Goal: Information Seeking & Learning: Find specific fact

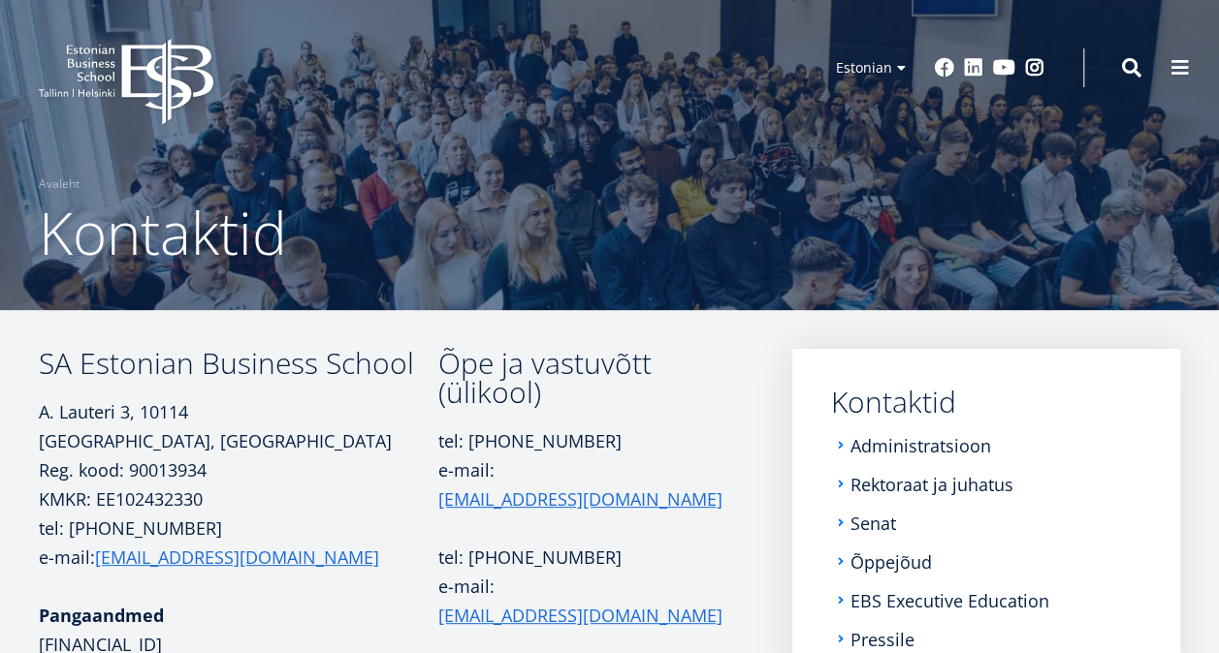
click at [1174, 58] on span at bounding box center [1179, 67] width 19 height 19
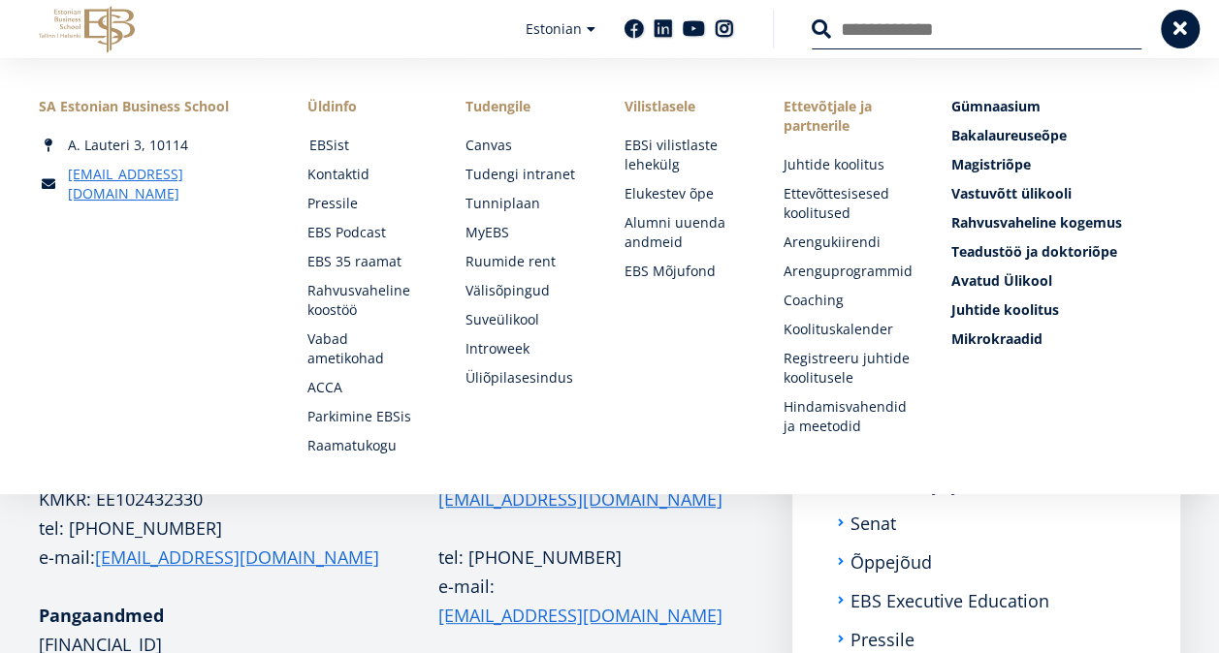
click at [335, 146] on link "EBSist" at bounding box center [369, 145] width 120 height 19
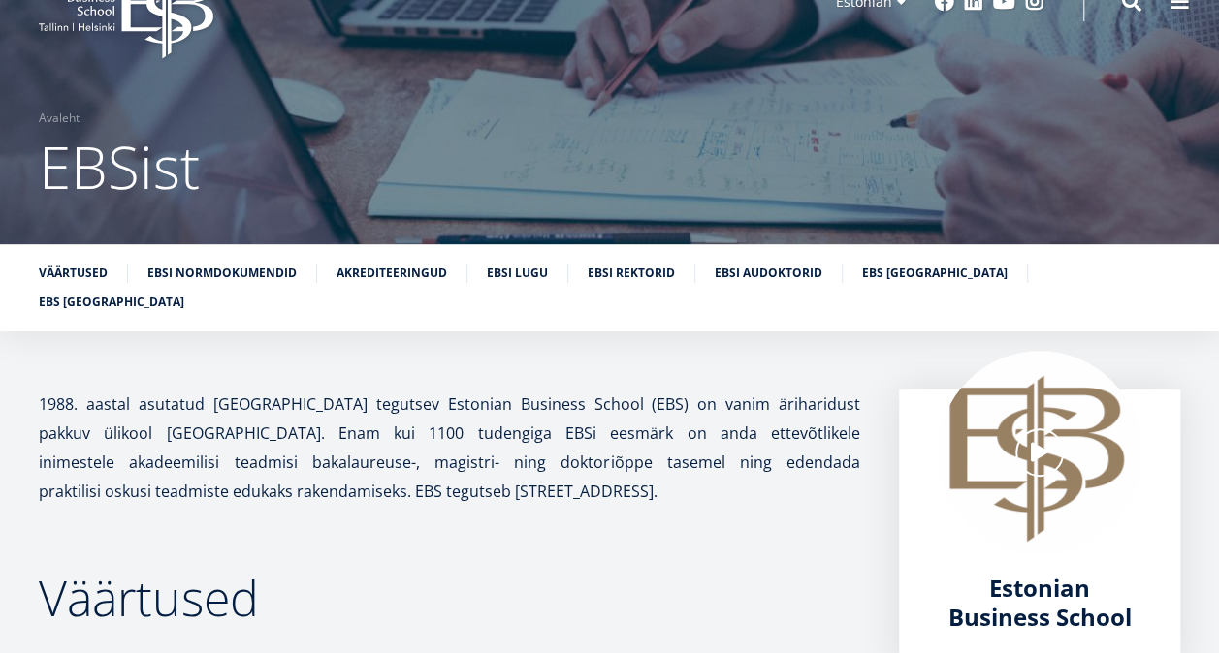
scroll to position [97, 0]
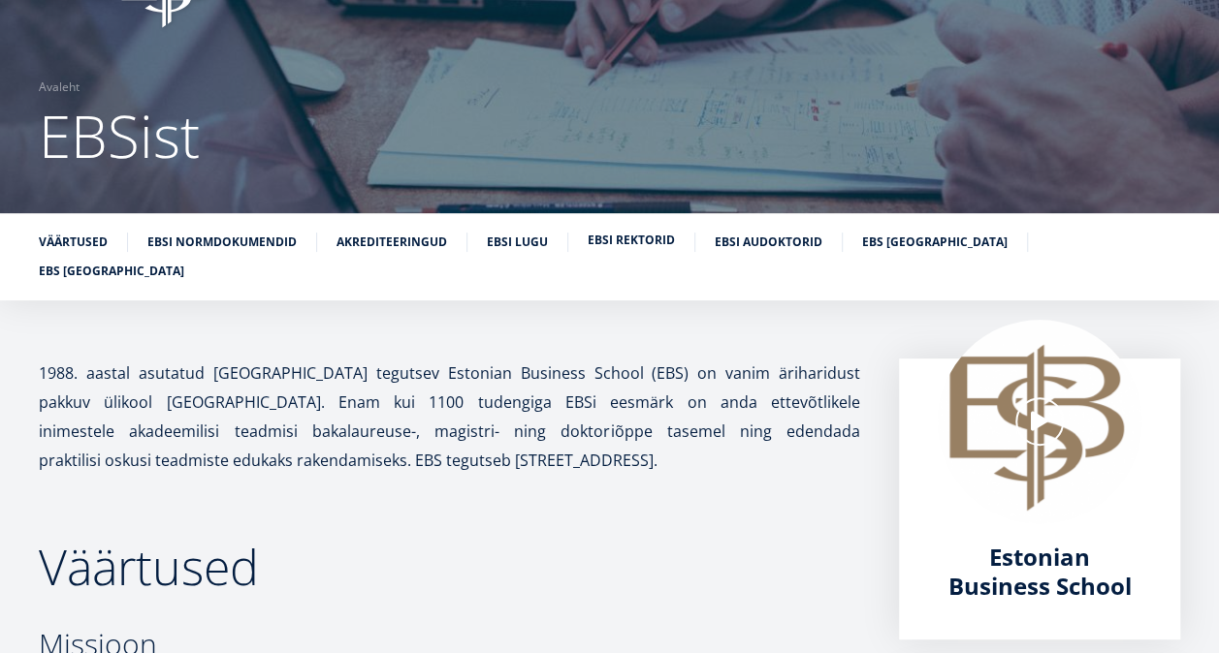
click at [620, 239] on link "EBSi rektorid" at bounding box center [631, 240] width 87 height 19
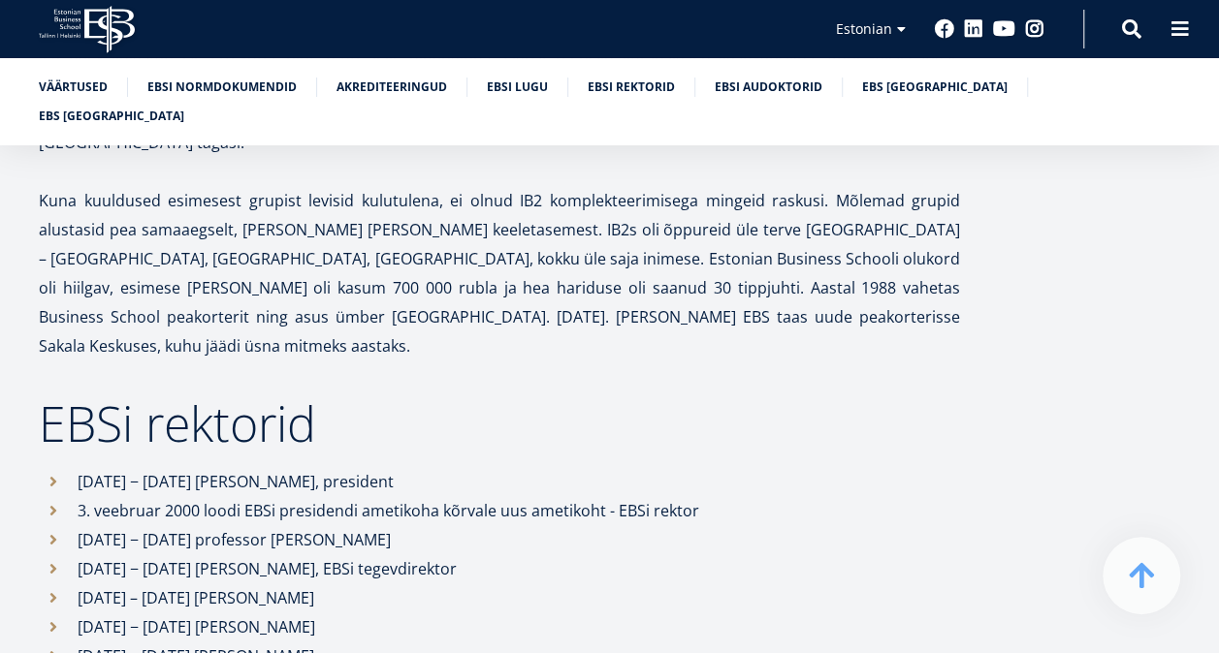
scroll to position [7175, 0]
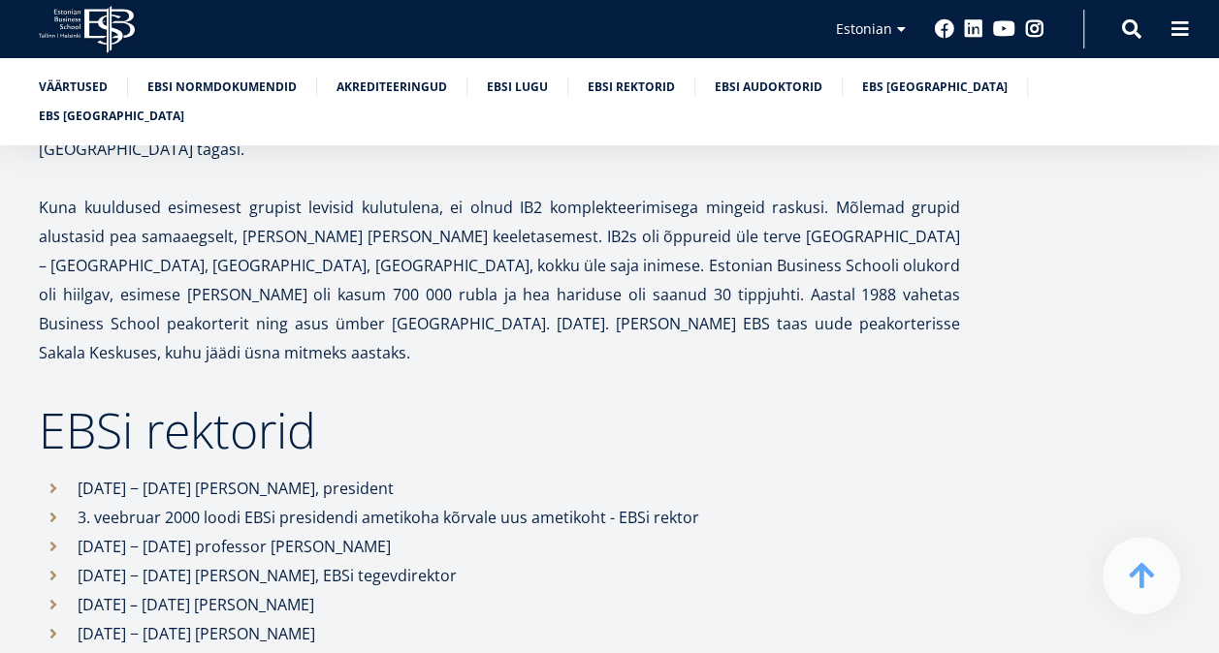
drag, startPoint x: 260, startPoint y: 488, endPoint x: 433, endPoint y: 493, distance: 173.6
copy li "Meelis Kitsing"
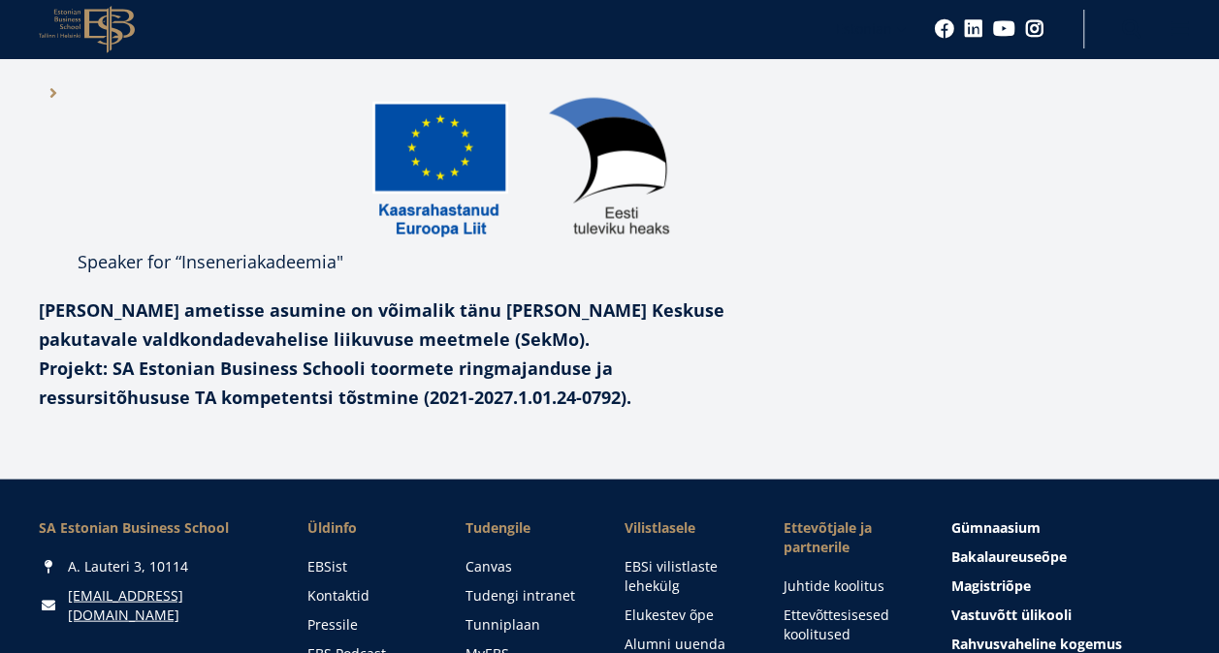
scroll to position [1842, 0]
